Goal: Understand process/instructions

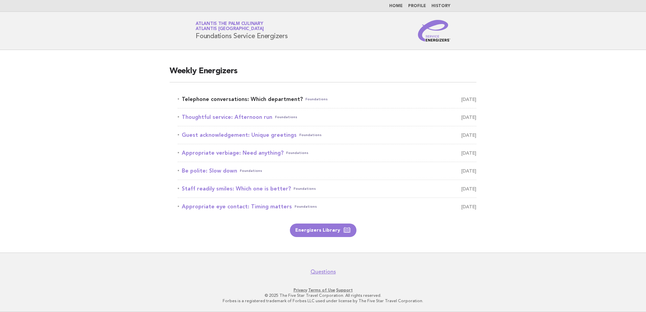
click at [209, 98] on link "Telephone conversations: Which department? Foundations October 13" at bounding box center [327, 99] width 299 height 9
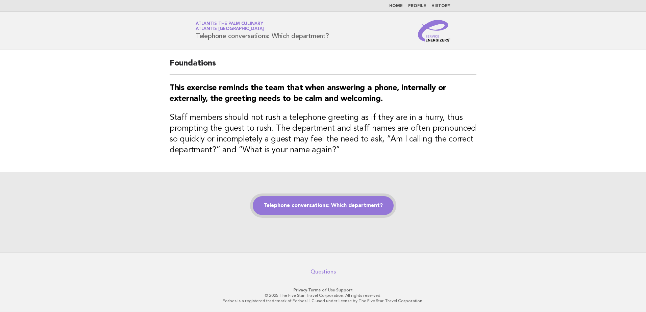
click at [346, 209] on link "Telephone conversations: Which department?" at bounding box center [323, 205] width 141 height 19
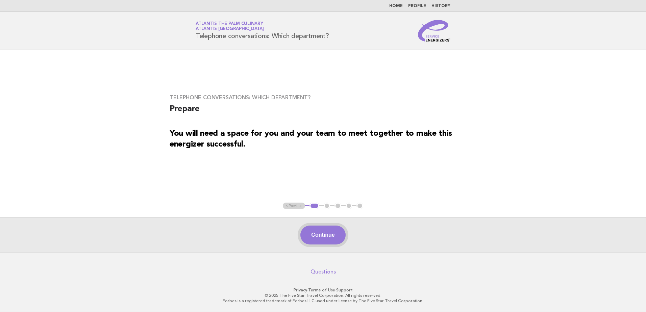
click at [332, 233] on button "Continue" at bounding box center [322, 235] width 45 height 19
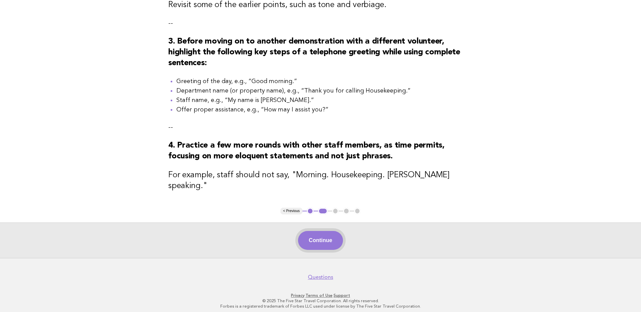
click at [323, 237] on button "Continue" at bounding box center [320, 240] width 45 height 19
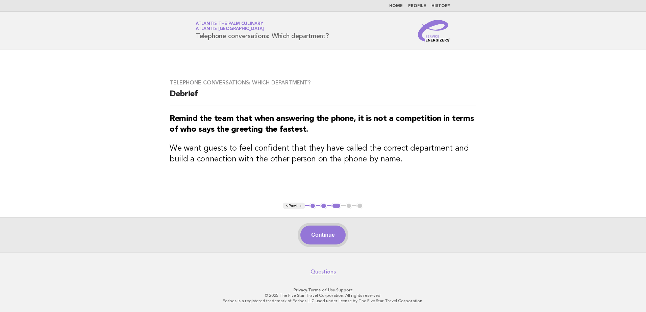
click at [314, 235] on button "Continue" at bounding box center [322, 235] width 45 height 19
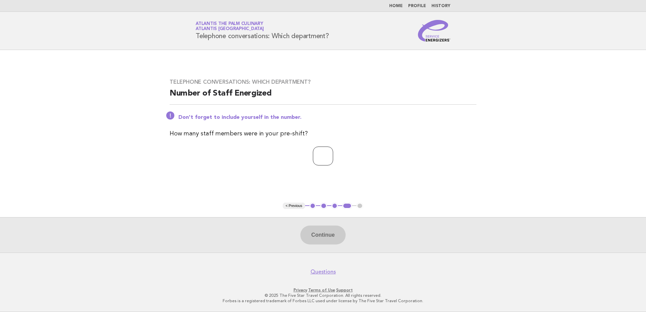
click at [321, 151] on input "number" at bounding box center [323, 156] width 20 height 19
type input "**"
click at [321, 236] on button "Continue" at bounding box center [322, 235] width 45 height 19
